Goal: Transaction & Acquisition: Purchase product/service

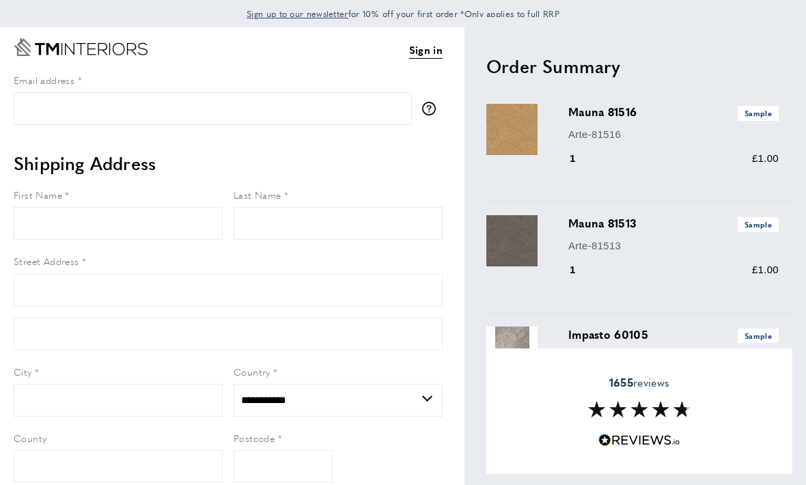
select select "**"
click at [427, 55] on link "Sign in" at bounding box center [425, 50] width 33 height 17
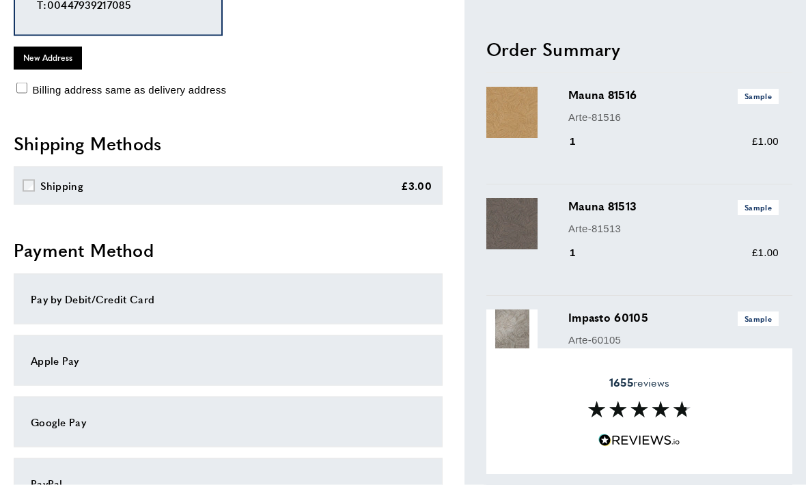
scroll to position [276, 0]
click at [44, 360] on div "Apple Pay" at bounding box center [228, 360] width 395 height 16
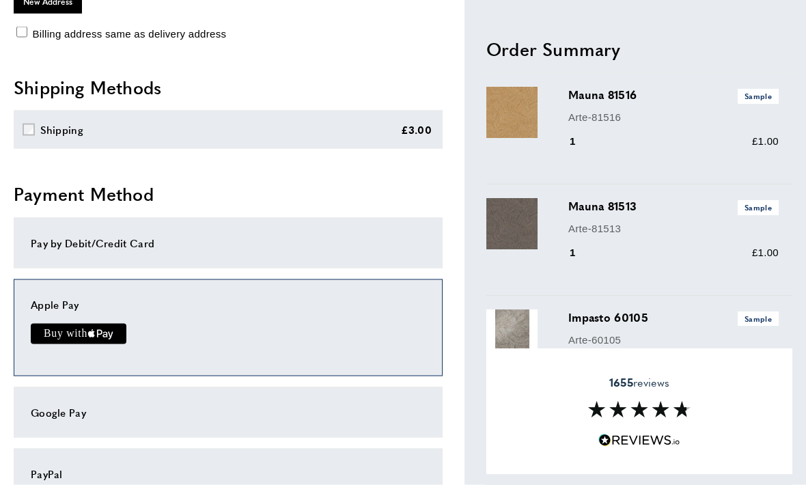
scroll to position [391, 0]
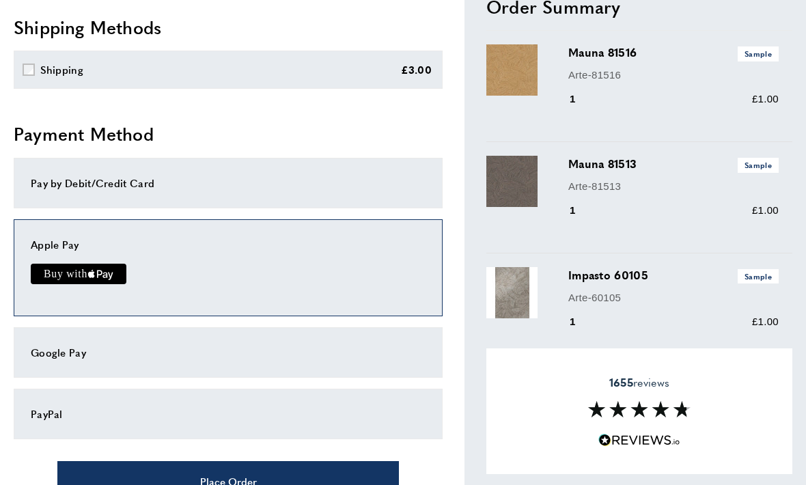
click at [53, 273] on text "Buy with" at bounding box center [65, 274] width 43 height 12
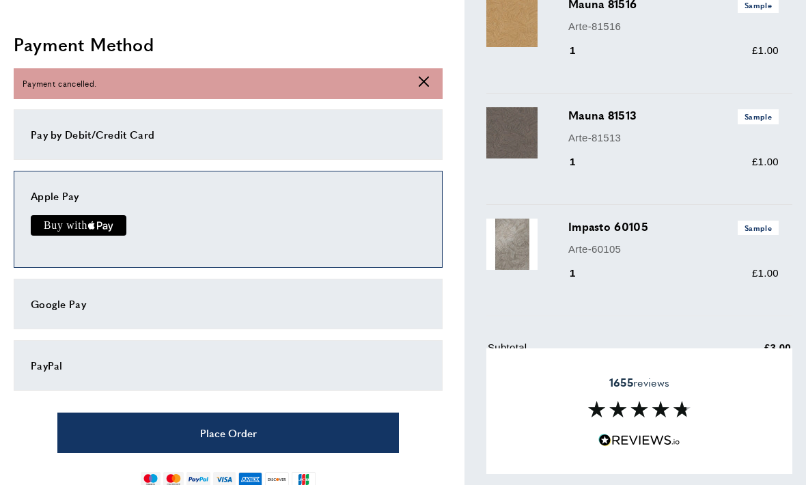
scroll to position [470, 0]
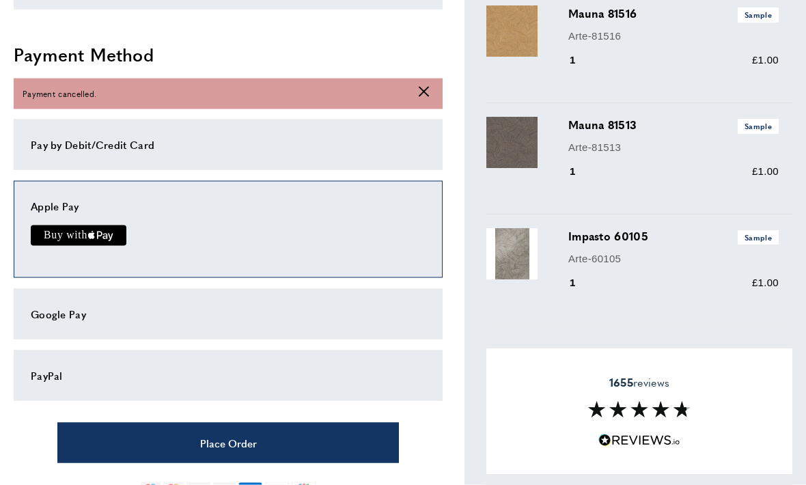
click at [427, 92] on icon at bounding box center [424, 92] width 10 height 10
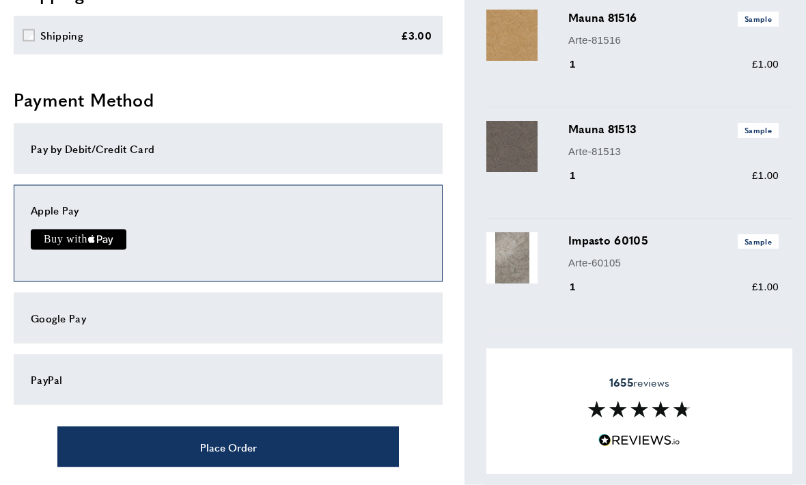
scroll to position [457, 0]
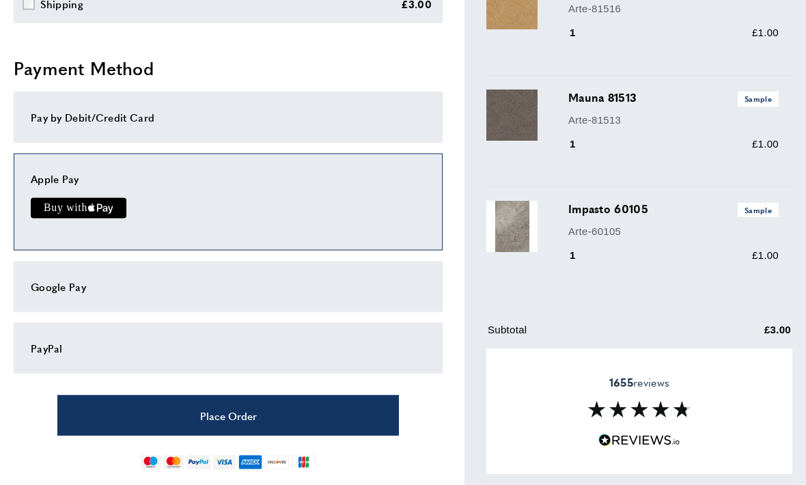
click at [48, 110] on div "Pay by Debit/Credit Card" at bounding box center [228, 117] width 395 height 16
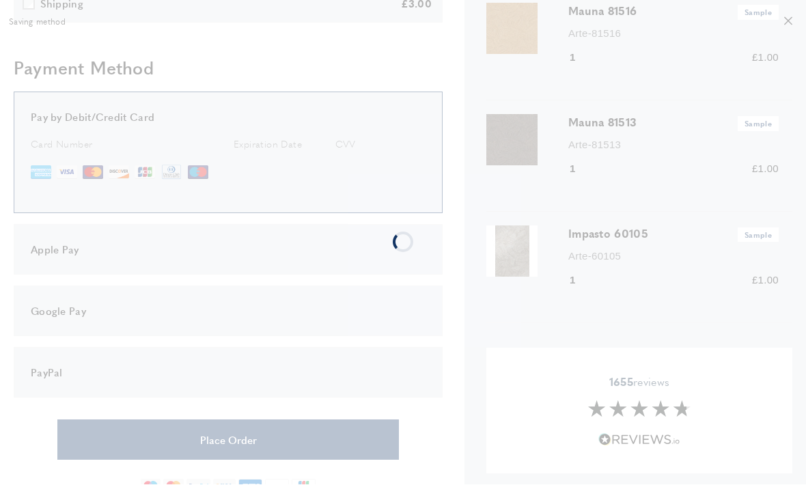
scroll to position [457, 0]
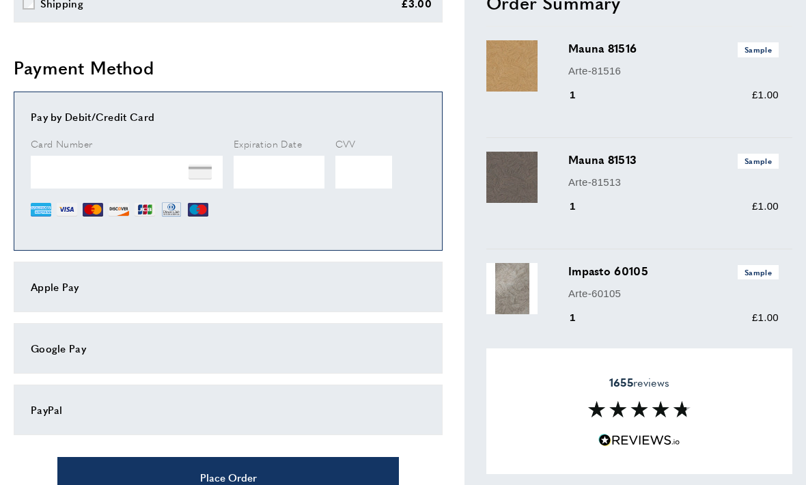
click at [47, 287] on div "Apple Pay" at bounding box center [228, 287] width 395 height 16
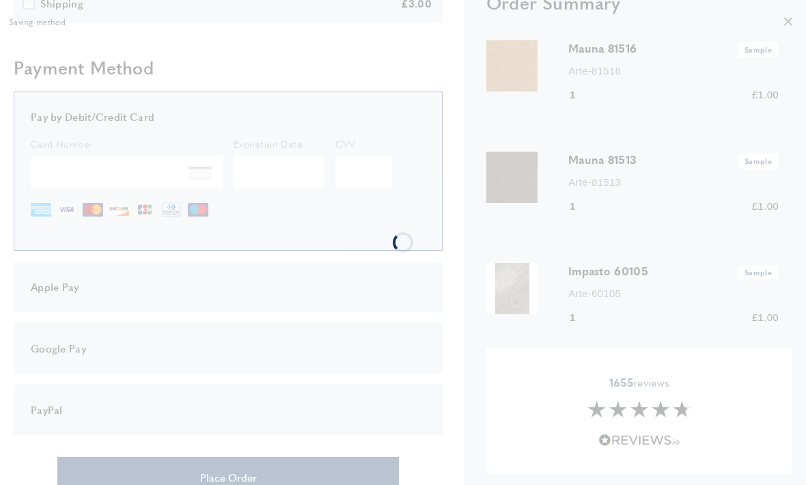
scroll to position [421, 0]
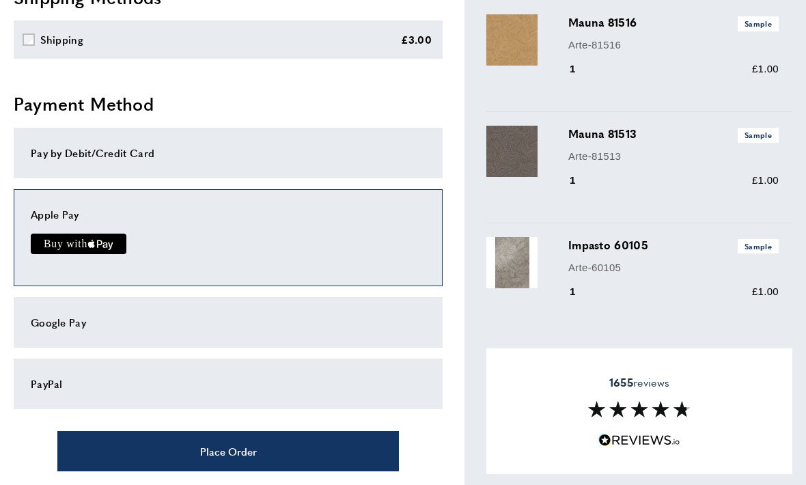
click at [272, 447] on button "Place Order" at bounding box center [227, 451] width 341 height 40
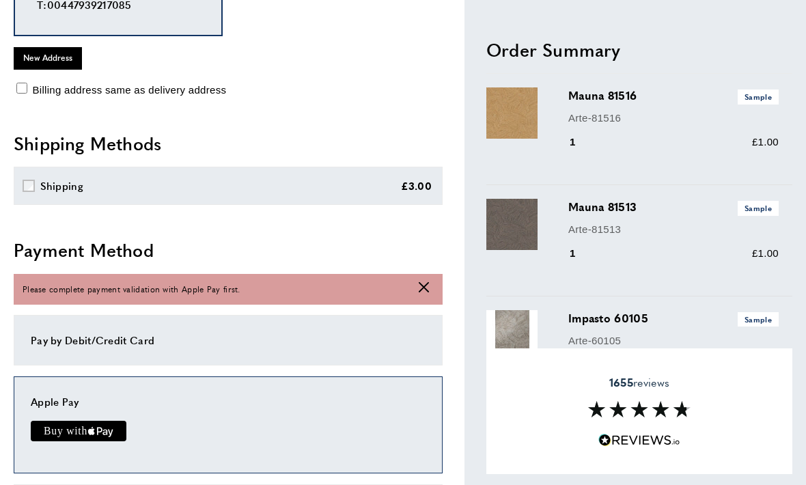
scroll to position [263, 0]
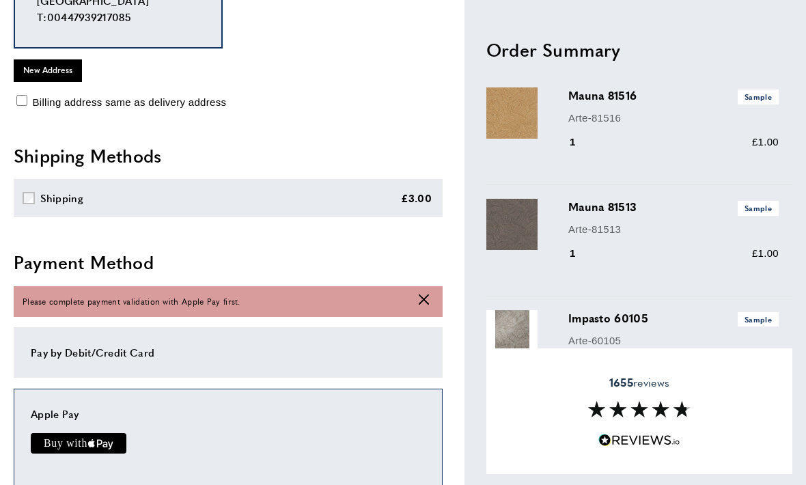
click at [96, 433] on icon "text { fill: #FFF; font-family: -apple-system; font-size: 15px; font-weight: 50…" at bounding box center [78, 443] width 87 height 20
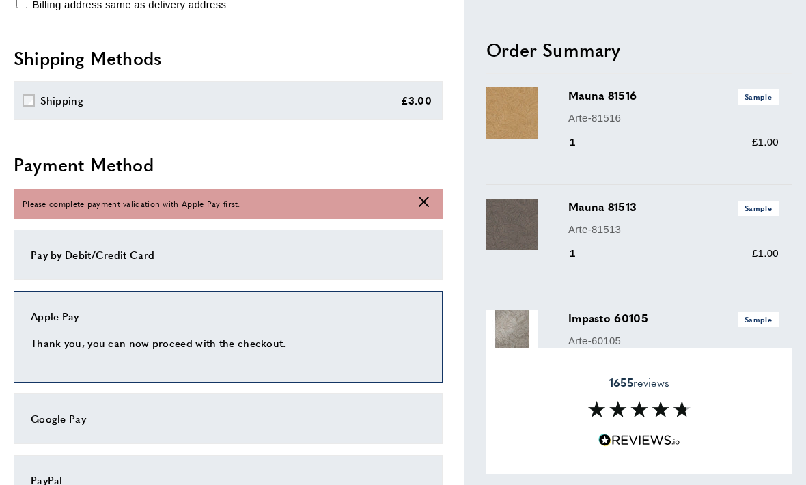
scroll to position [370, 0]
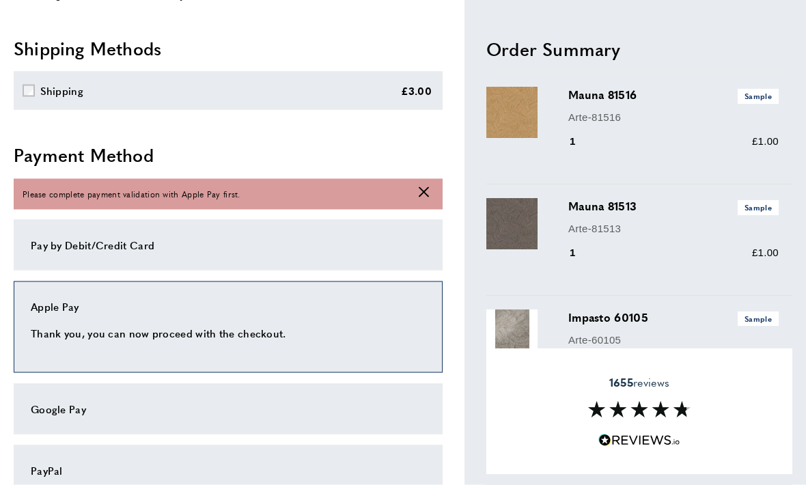
click at [427, 187] on icon "cross" at bounding box center [424, 192] width 10 height 10
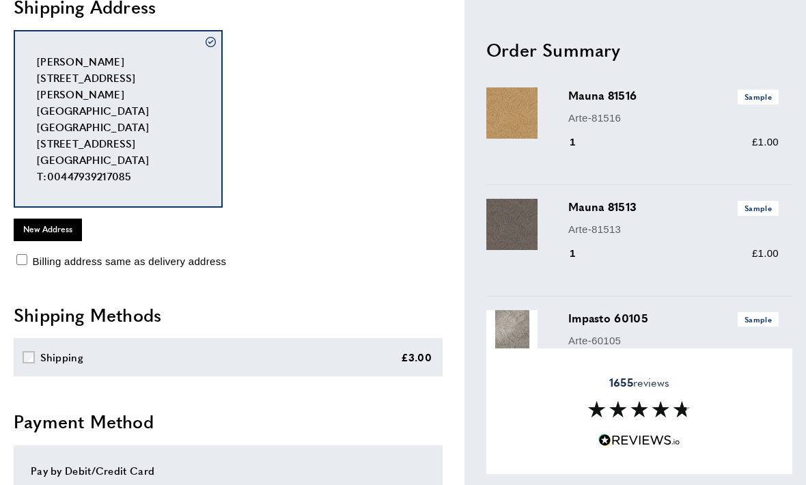
scroll to position [0, 0]
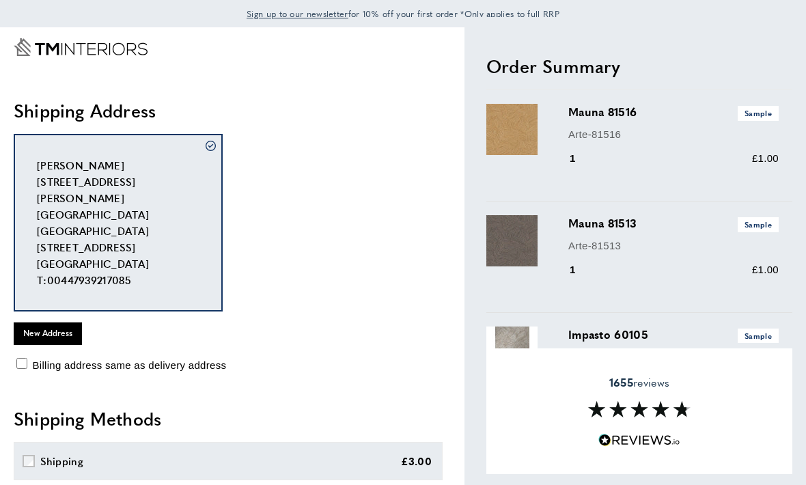
click at [113, 55] on icon "Go to Home page" at bounding box center [81, 47] width 134 height 18
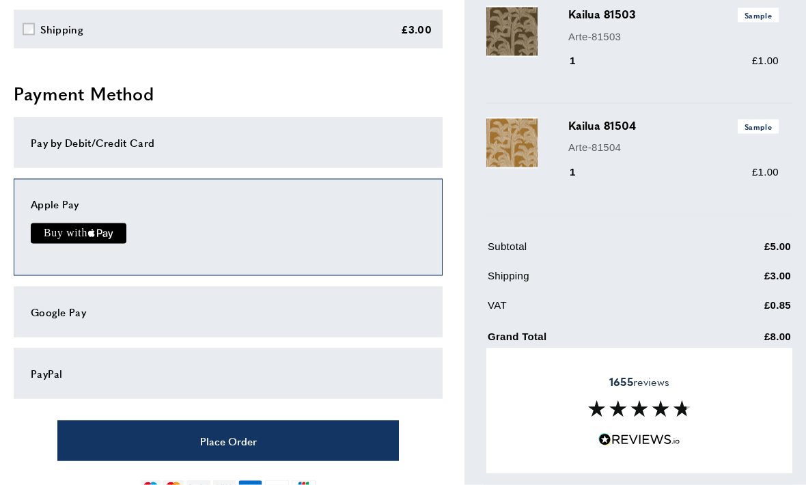
scroll to position [485, 0]
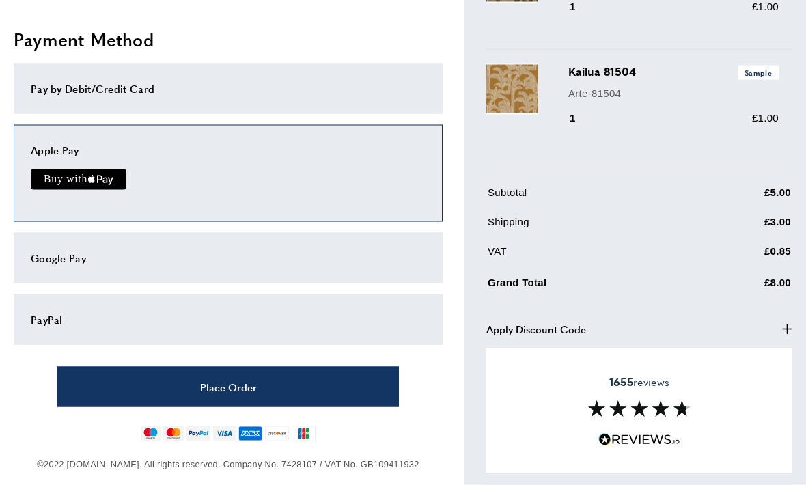
click at [285, 388] on button "Place Order" at bounding box center [227, 387] width 341 height 40
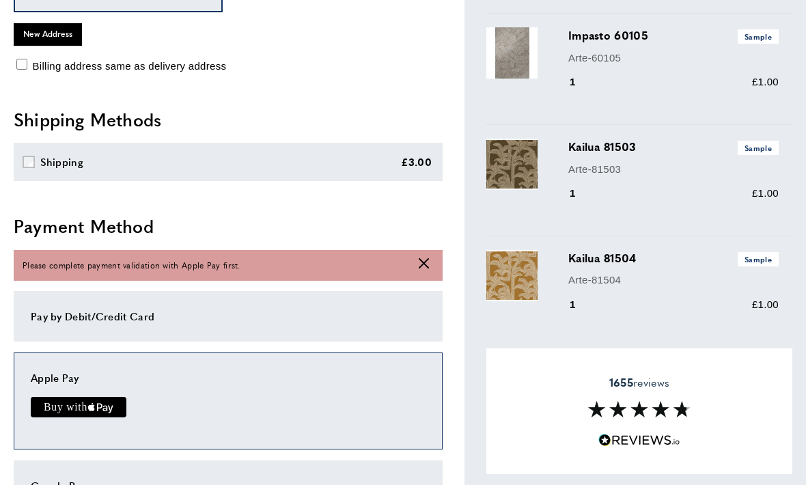
scroll to position [263, 0]
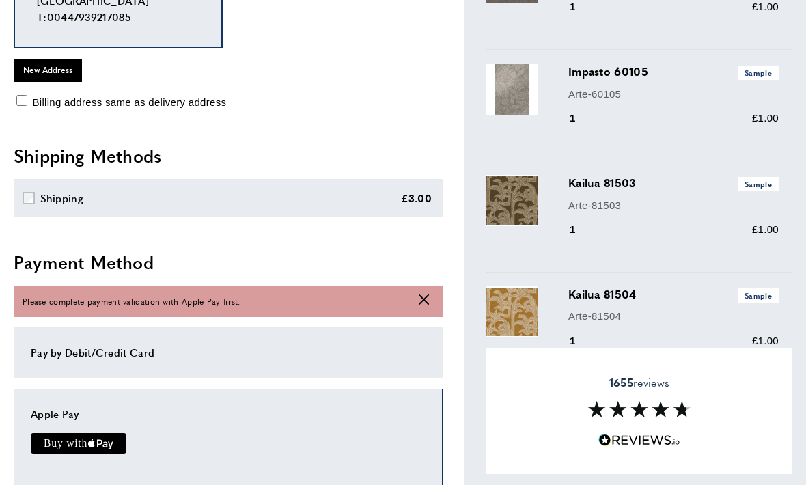
click at [97, 439] on icon "Buy with Apple Pay" at bounding box center [99, 443] width 5 height 8
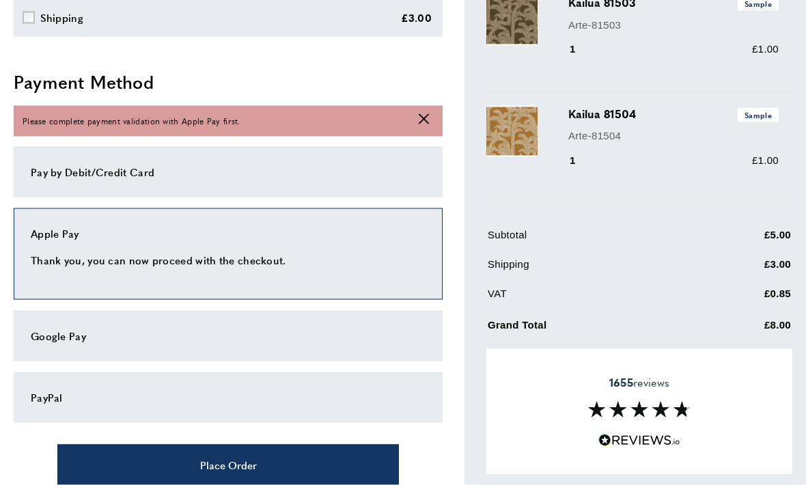
scroll to position [444, 0]
click at [290, 396] on div "PayPal" at bounding box center [228, 396] width 395 height 16
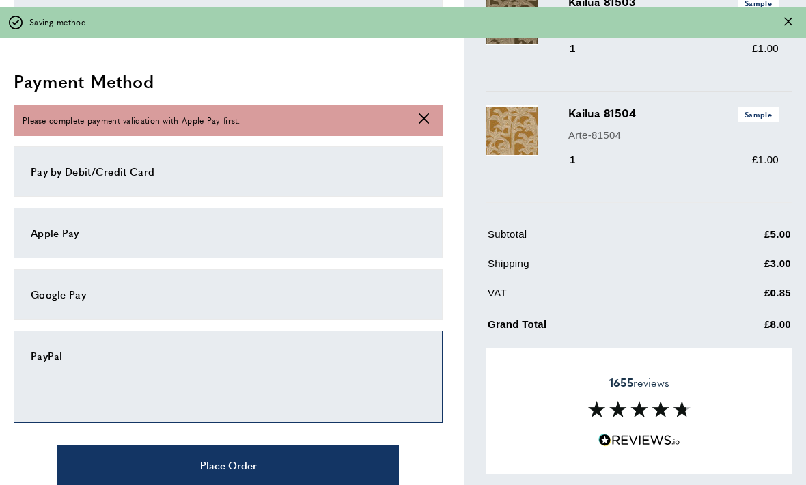
click at [420, 119] on icon at bounding box center [424, 118] width 10 height 10
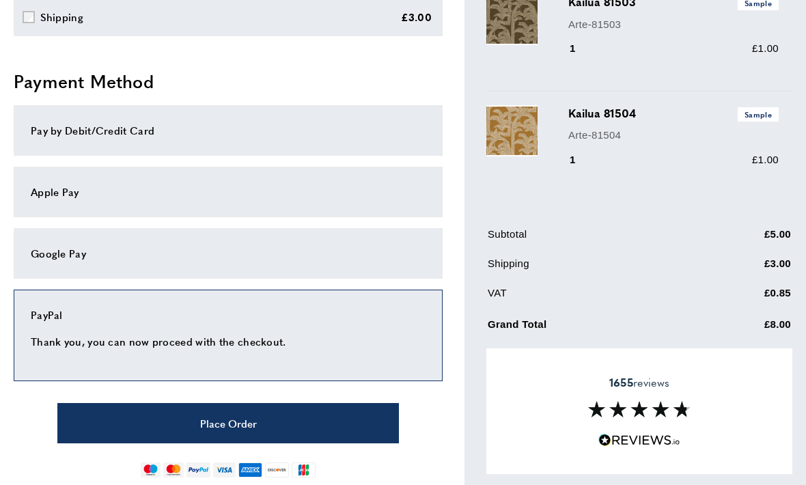
scroll to position [466, 0]
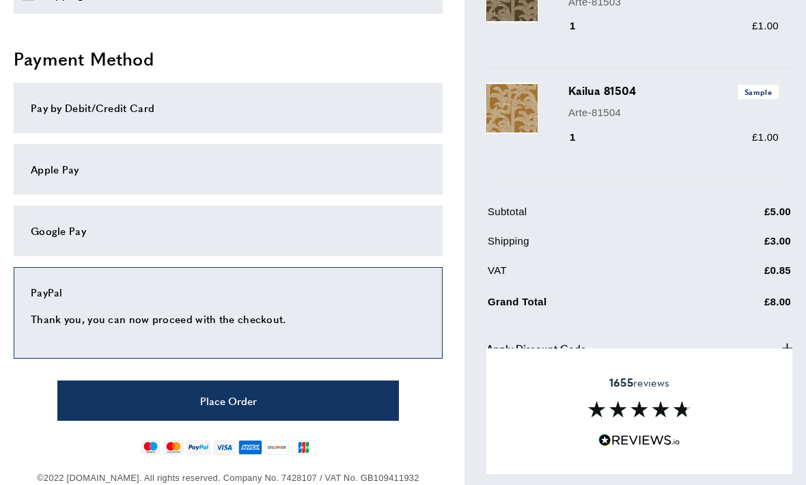
click at [211, 404] on button "Place Order" at bounding box center [227, 400] width 341 height 40
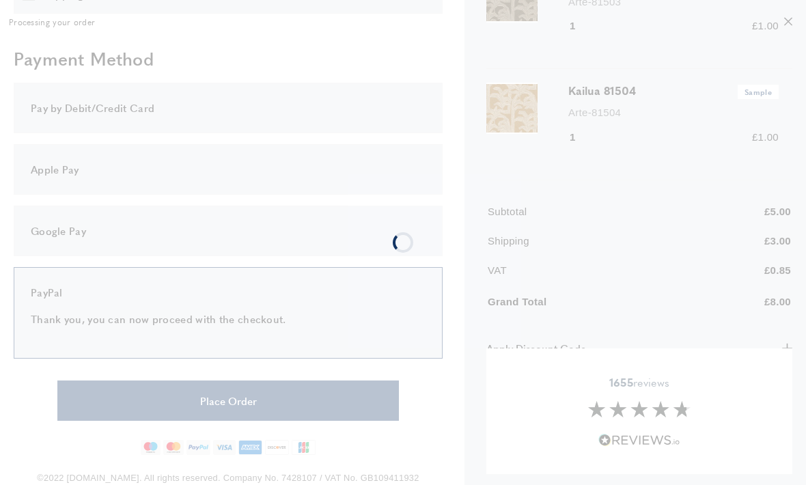
scroll to position [0, 0]
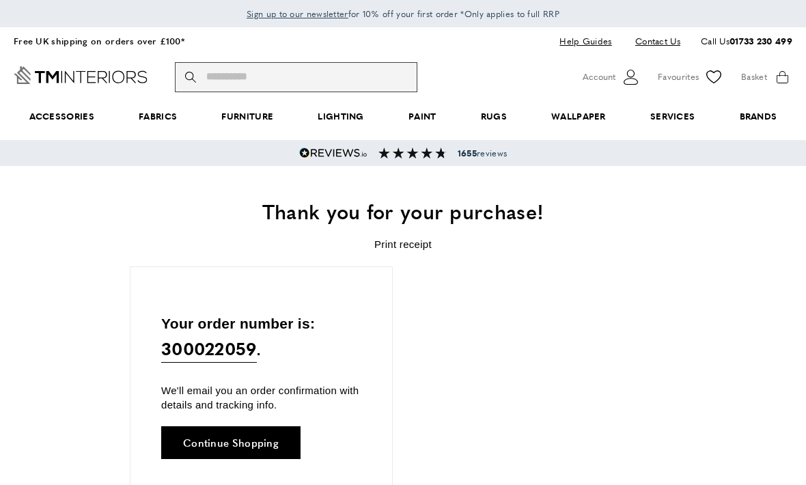
click at [359, 81] on input "Search" at bounding box center [296, 77] width 242 height 30
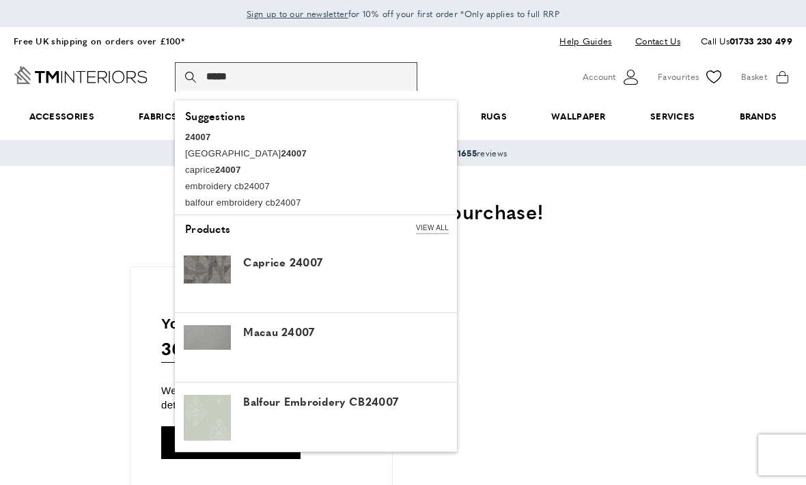
type input "*****"
click at [192, 76] on button "magnifying-glass Search" at bounding box center [192, 77] width 14 height 30
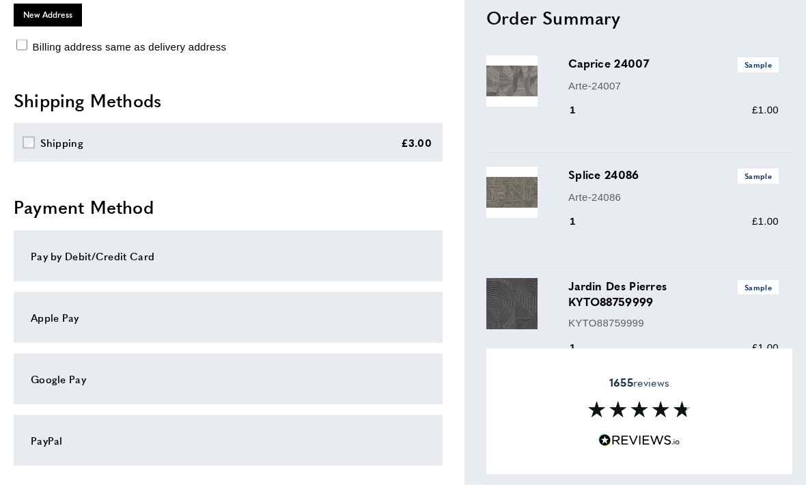
scroll to position [319, 0]
click at [46, 425] on div "PayPal" at bounding box center [228, 439] width 429 height 51
click at [42, 441] on div "PayPal" at bounding box center [228, 439] width 395 height 16
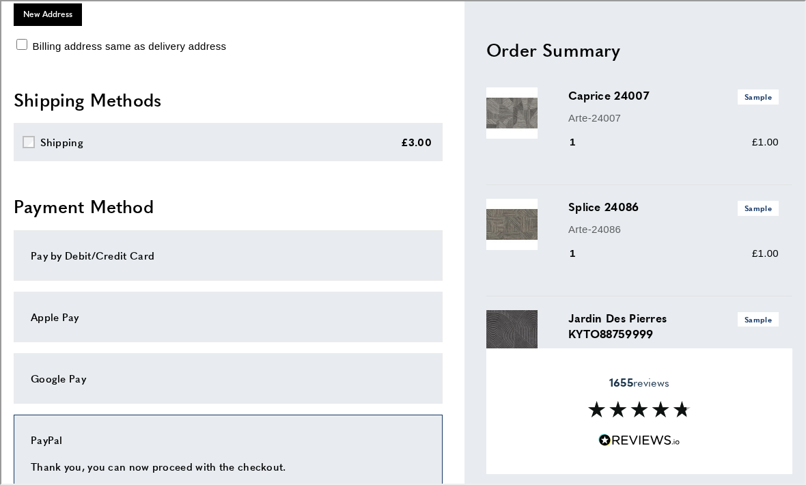
scroll to position [341, 0]
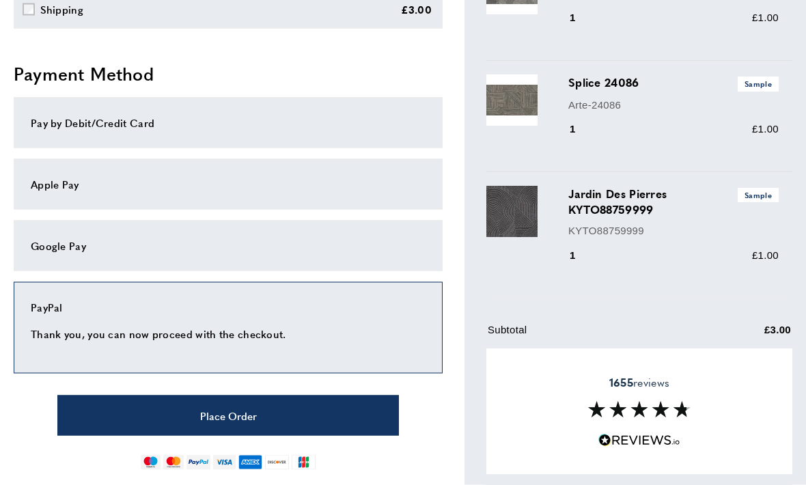
click at [205, 410] on button "Place Order" at bounding box center [227, 415] width 341 height 40
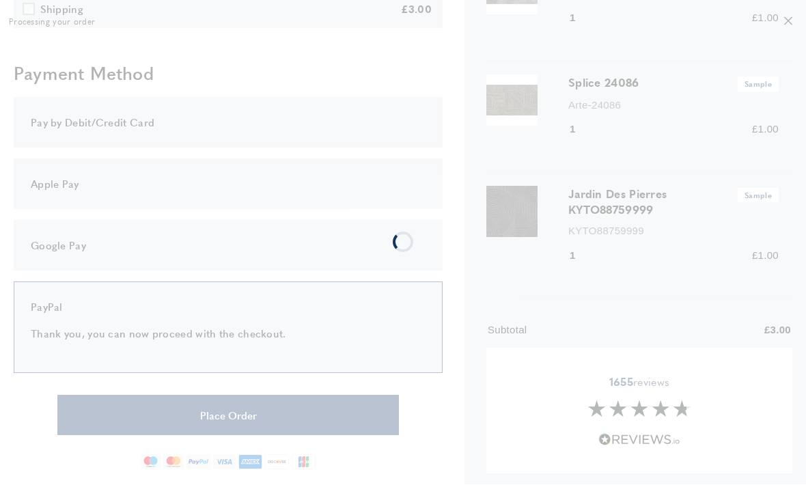
scroll to position [0, 0]
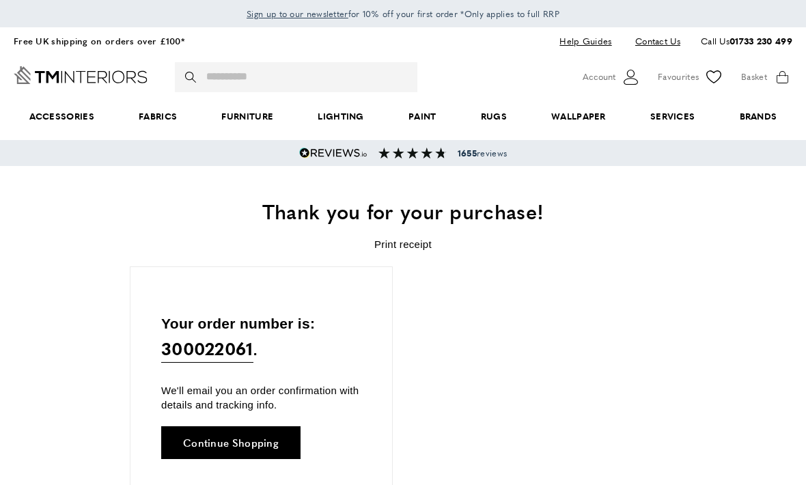
click at [629, 81] on icon "account" at bounding box center [630, 77] width 14 height 15
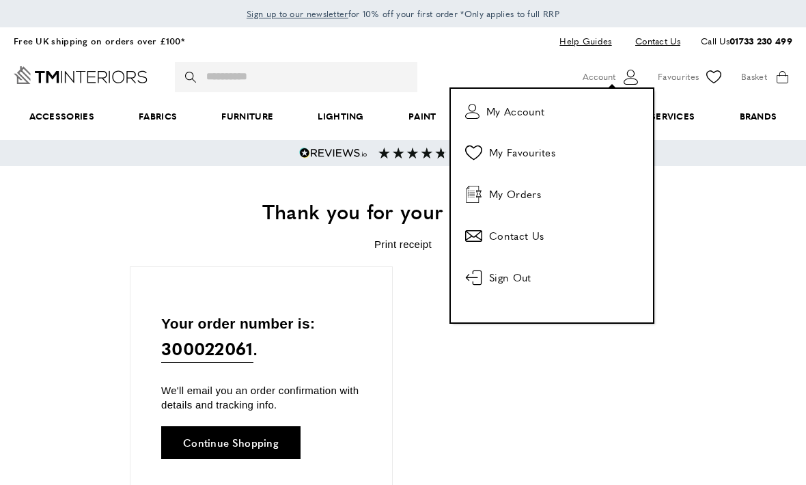
click at [561, 190] on link "order-history My Orders" at bounding box center [552, 194] width 194 height 38
